Goal: Task Accomplishment & Management: Complete application form

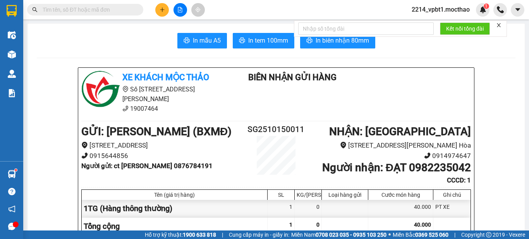
scroll to position [581, 0]
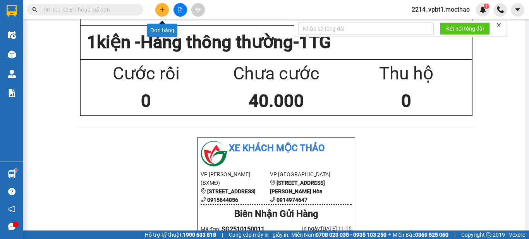
click at [163, 12] on icon "plus" at bounding box center [162, 9] width 5 height 5
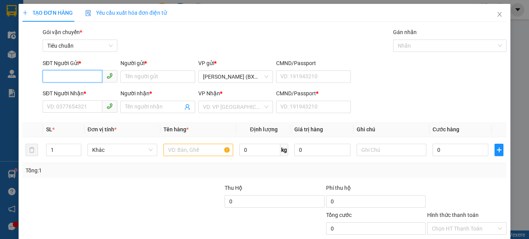
click at [88, 73] on input "SĐT Người Gửi *" at bounding box center [73, 76] width 60 height 12
type input "0784803057"
click at [89, 91] on div "0784803057 - PHI" at bounding box center [79, 92] width 65 height 9
type input "PHI"
type input "0934845454"
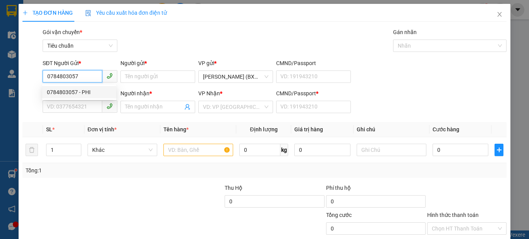
type input "CƯỜNG"
type input "1"
type input "30.000"
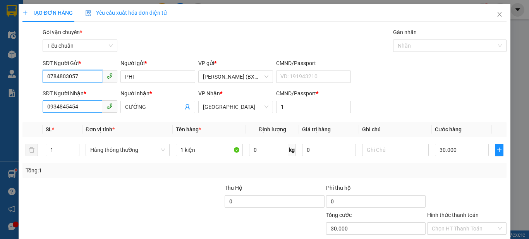
type input "0784803057"
click at [88, 106] on input "0934845454" at bounding box center [73, 106] width 60 height 12
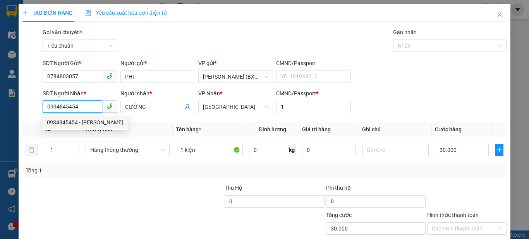
click at [88, 106] on input "0934845454" at bounding box center [73, 106] width 60 height 12
type input "0332444546"
click at [93, 122] on div "0332444546 - HÒA" at bounding box center [79, 122] width 65 height 9
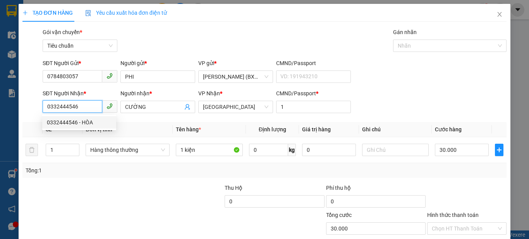
type input "HÒA"
type input "40.000"
type input "0332444546"
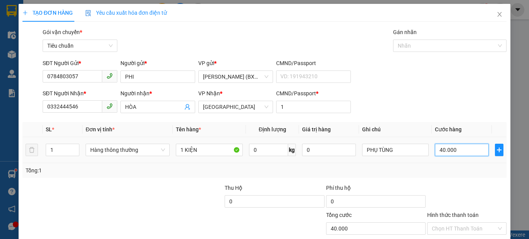
click at [459, 151] on input "40.000" at bounding box center [461, 150] width 53 height 12
type input "0"
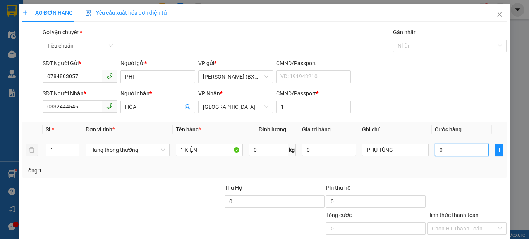
type input "3"
type input "030"
type input "30"
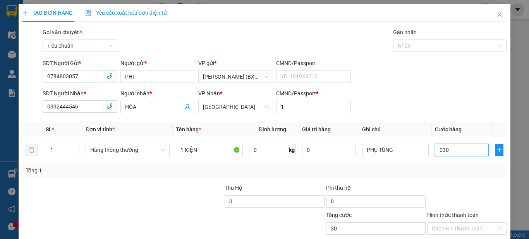
type input "030"
type input "30.000"
click at [474, 180] on div "Transit Pickup Surcharge Ids Transit Deliver Surcharge Ids Transit Deliver Surc…" at bounding box center [264, 150] width 484 height 244
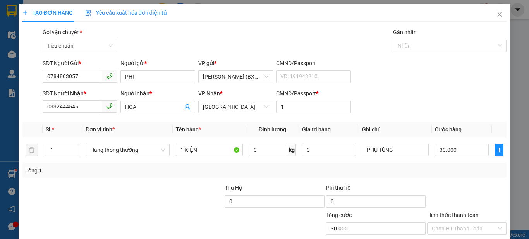
scroll to position [48, 0]
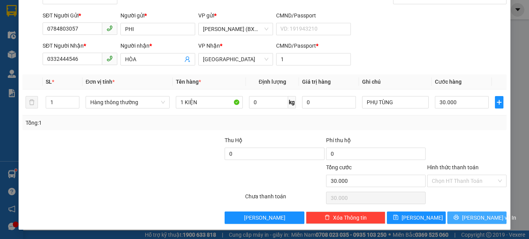
click at [459, 215] on icon "printer" at bounding box center [456, 217] width 5 height 5
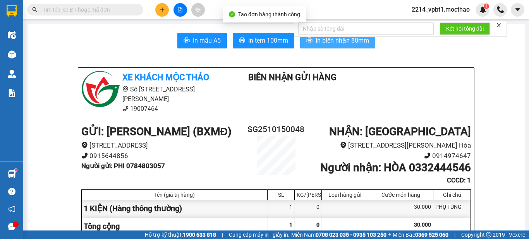
click at [344, 40] on span "In biên nhận 80mm" at bounding box center [342, 41] width 53 height 10
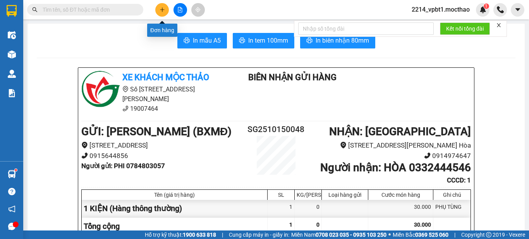
click at [160, 7] on icon "plus" at bounding box center [162, 9] width 5 height 5
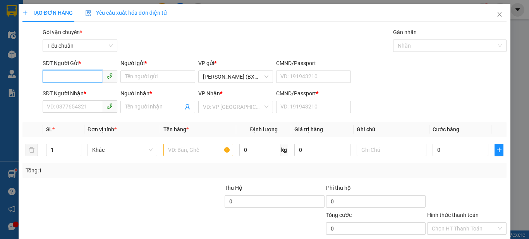
click at [81, 72] on input "SĐT Người Gửi *" at bounding box center [73, 76] width 60 height 12
type input "0333785394"
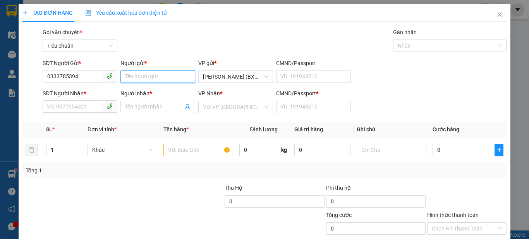
click at [122, 78] on input "Người gửi *" at bounding box center [157, 77] width 75 height 12
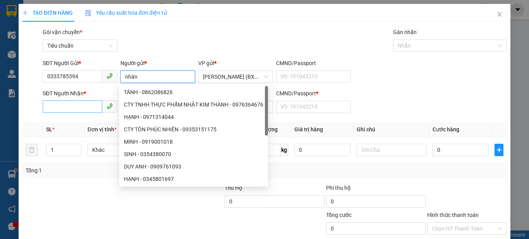
type input "nhân"
click at [83, 103] on input "SĐT Người Nhận *" at bounding box center [73, 106] width 60 height 12
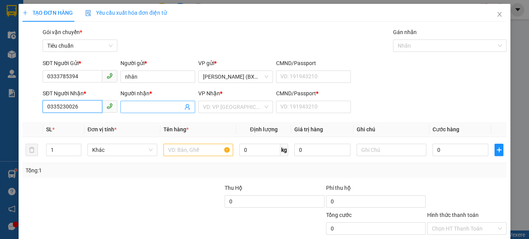
type input "0335230026"
click at [145, 110] on input "Người nhận *" at bounding box center [154, 107] width 58 height 9
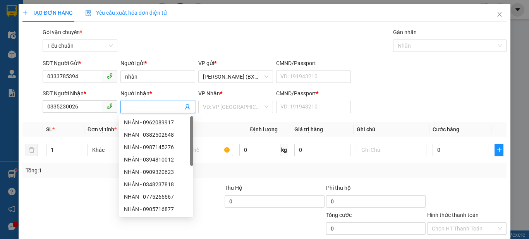
type input "d"
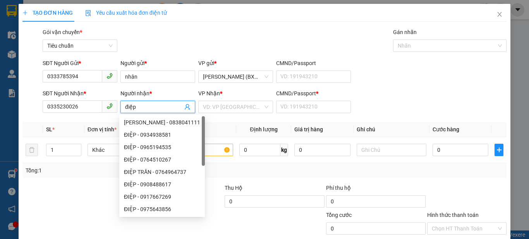
type input "điệp"
click at [203, 50] on div "Gói vận chuyển * Tiêu chuẩn Gán nhãn Nhãn" at bounding box center [274, 41] width 467 height 27
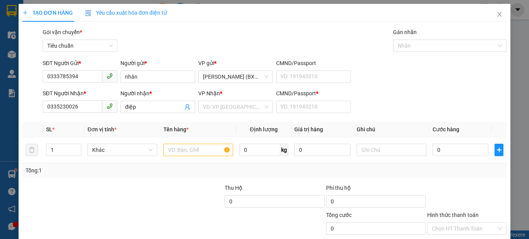
scroll to position [48, 0]
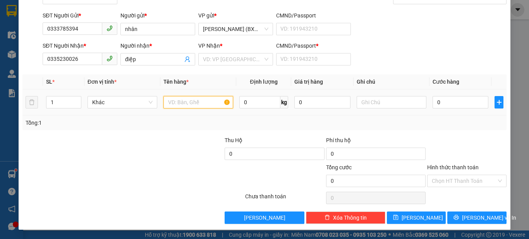
click at [201, 106] on input "text" at bounding box center [198, 102] width 70 height 12
type input "1 kiện"
click at [453, 103] on input "0" at bounding box center [461, 102] width 56 height 12
click at [208, 57] on input "search" at bounding box center [233, 59] width 60 height 12
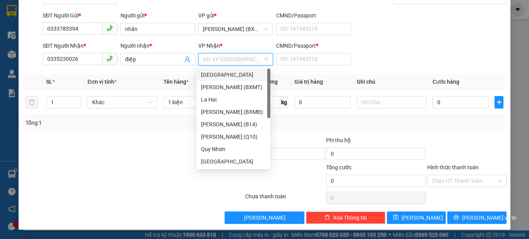
click at [214, 76] on div "[GEOGRAPHIC_DATA]" at bounding box center [233, 75] width 65 height 9
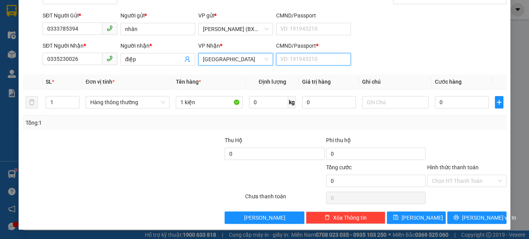
click at [311, 62] on input "CMND/Passport *" at bounding box center [313, 59] width 75 height 12
type input "1"
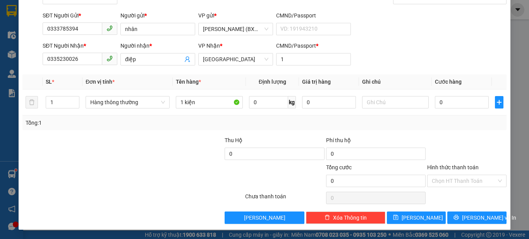
click at [402, 51] on div "SĐT Người Nhận * 0335230026 Người nhận * điệp VP Nhận * Tuy Hòa CMND/Passport *…" at bounding box center [274, 54] width 467 height 27
click at [451, 99] on input "0" at bounding box center [461, 102] width 53 height 12
click at [381, 108] on input "text" at bounding box center [395, 102] width 67 height 12
type input "thuốc uống"
click at [402, 120] on div "Tổng: 1" at bounding box center [265, 123] width 478 height 9
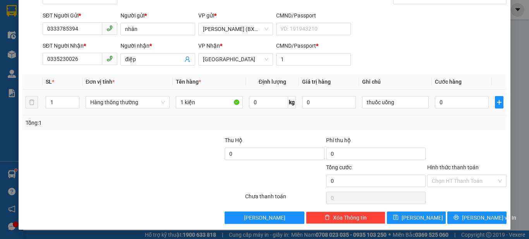
click at [460, 108] on div "0" at bounding box center [461, 102] width 53 height 15
click at [459, 104] on input "0" at bounding box center [461, 102] width 53 height 12
type input "3"
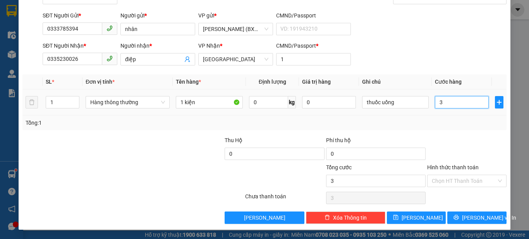
type input "30"
type input "30.000"
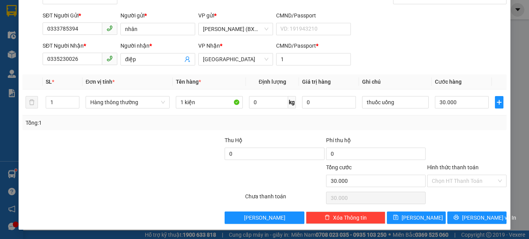
click at [451, 144] on div at bounding box center [466, 149] width 81 height 27
click at [463, 180] on input "Hình thức thanh toán" at bounding box center [464, 181] width 65 height 12
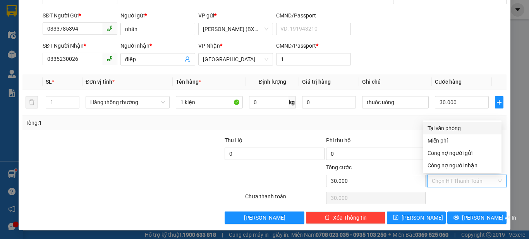
click at [455, 129] on div "Tại văn phòng" at bounding box center [462, 128] width 69 height 9
type input "0"
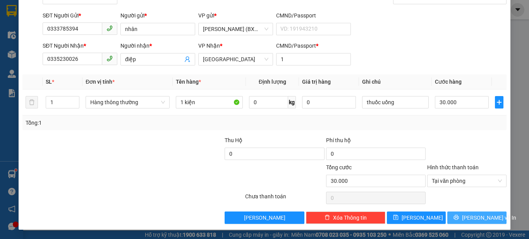
click at [456, 218] on button "[PERSON_NAME] và In" at bounding box center [476, 218] width 59 height 12
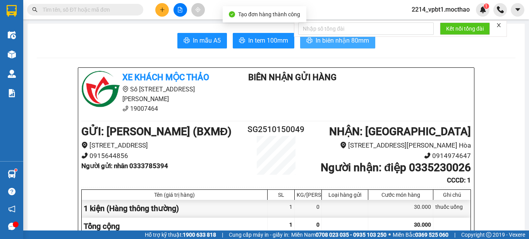
click at [348, 46] on button "In biên nhận 80mm" at bounding box center [337, 40] width 75 height 15
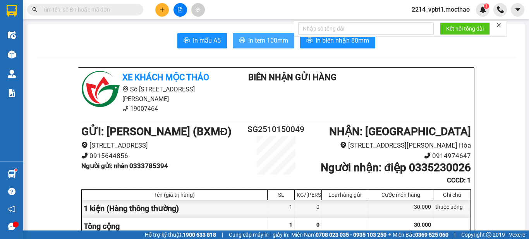
click at [265, 42] on span "In tem 100mm" at bounding box center [268, 41] width 40 height 10
